Goal: Use online tool/utility

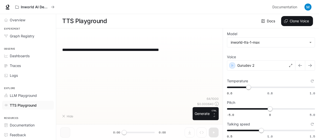
type input "***"
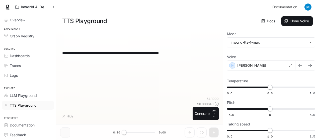
type input "***"
